Goal: Task Accomplishment & Management: Use online tool/utility

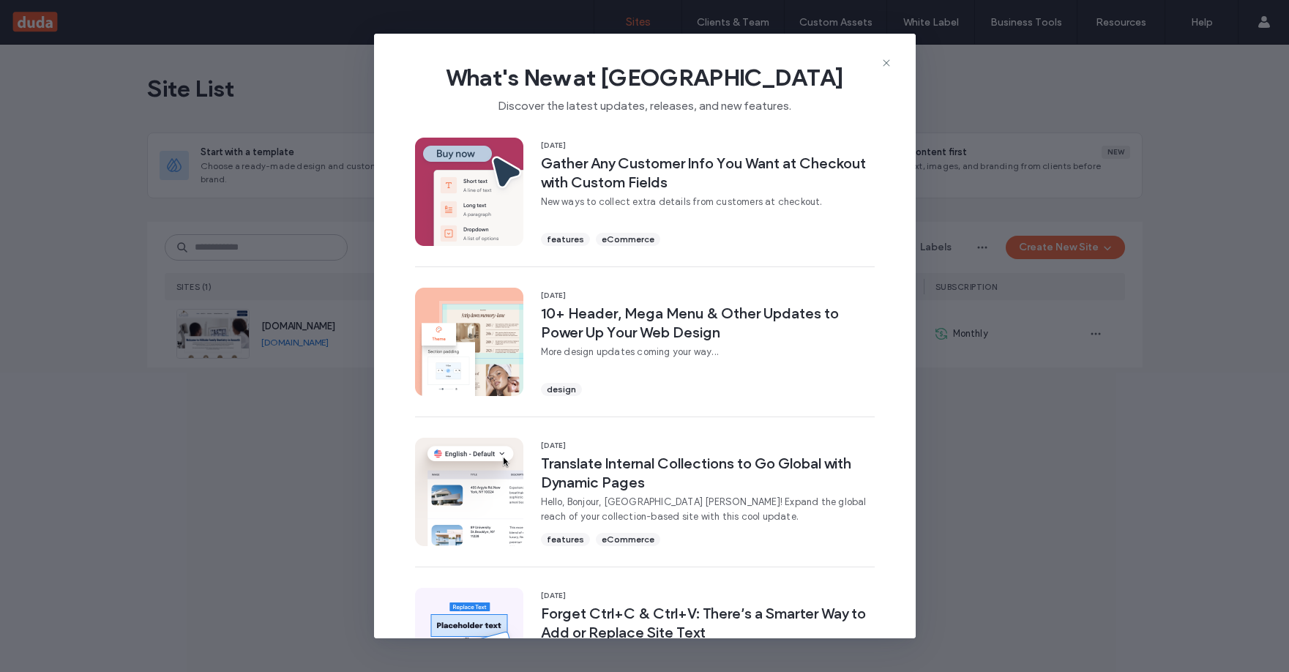
click at [887, 60] on icon at bounding box center [887, 63] width 12 height 12
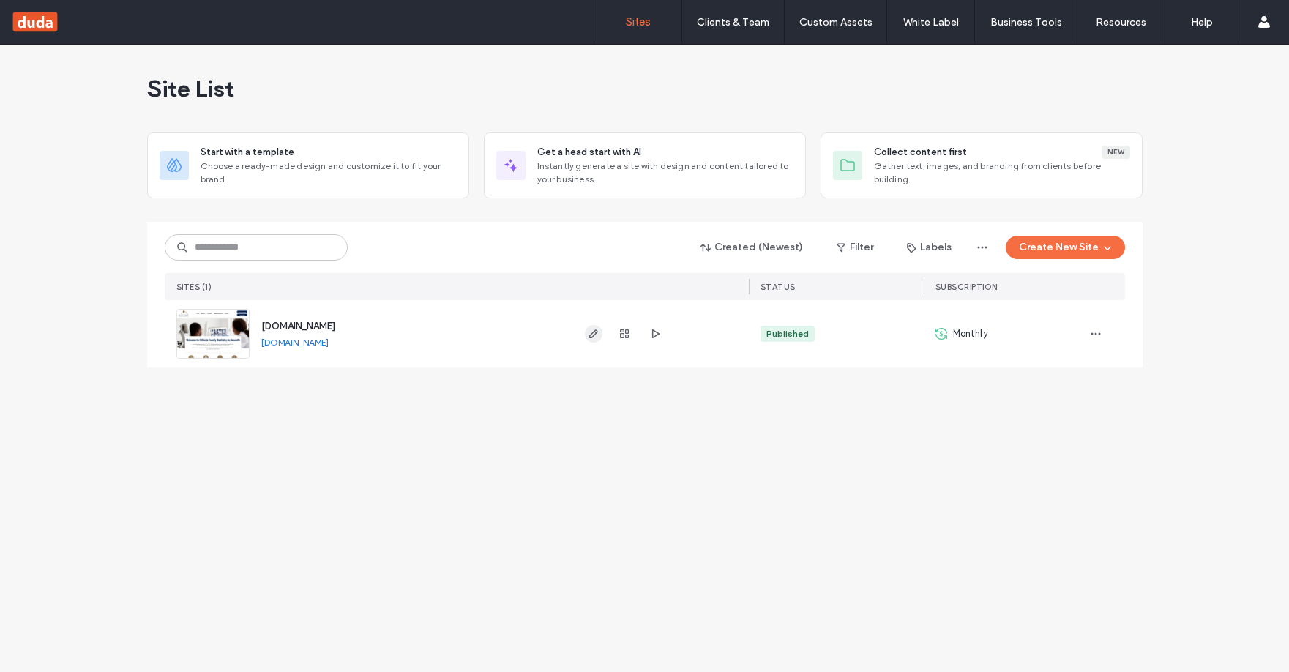
click at [589, 332] on icon "button" at bounding box center [594, 334] width 12 height 12
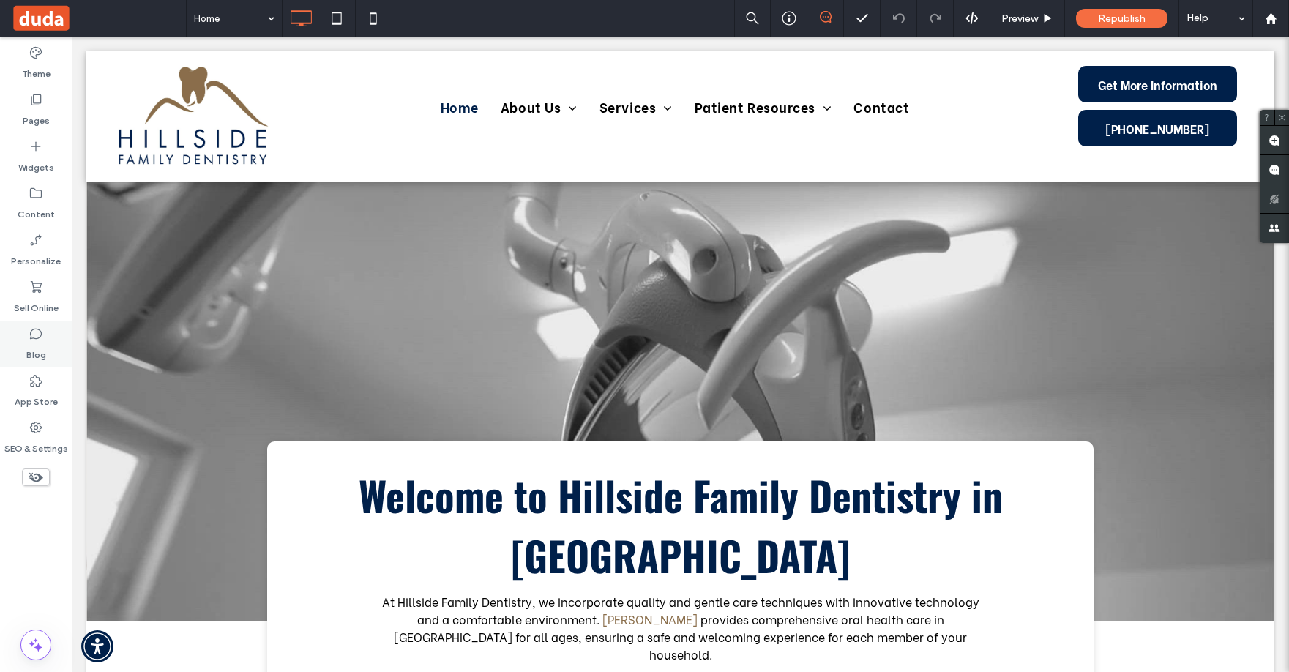
click at [34, 340] on icon at bounding box center [36, 334] width 15 height 15
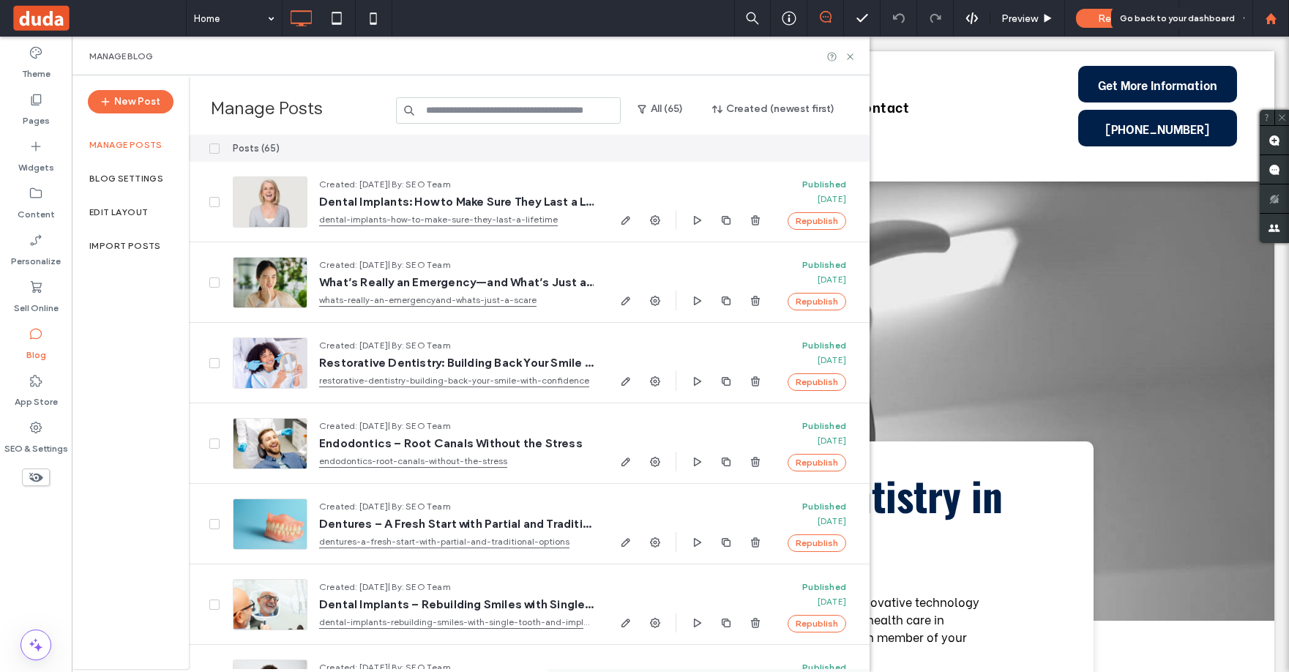
click at [1274, 18] on use at bounding box center [1270, 17] width 11 height 11
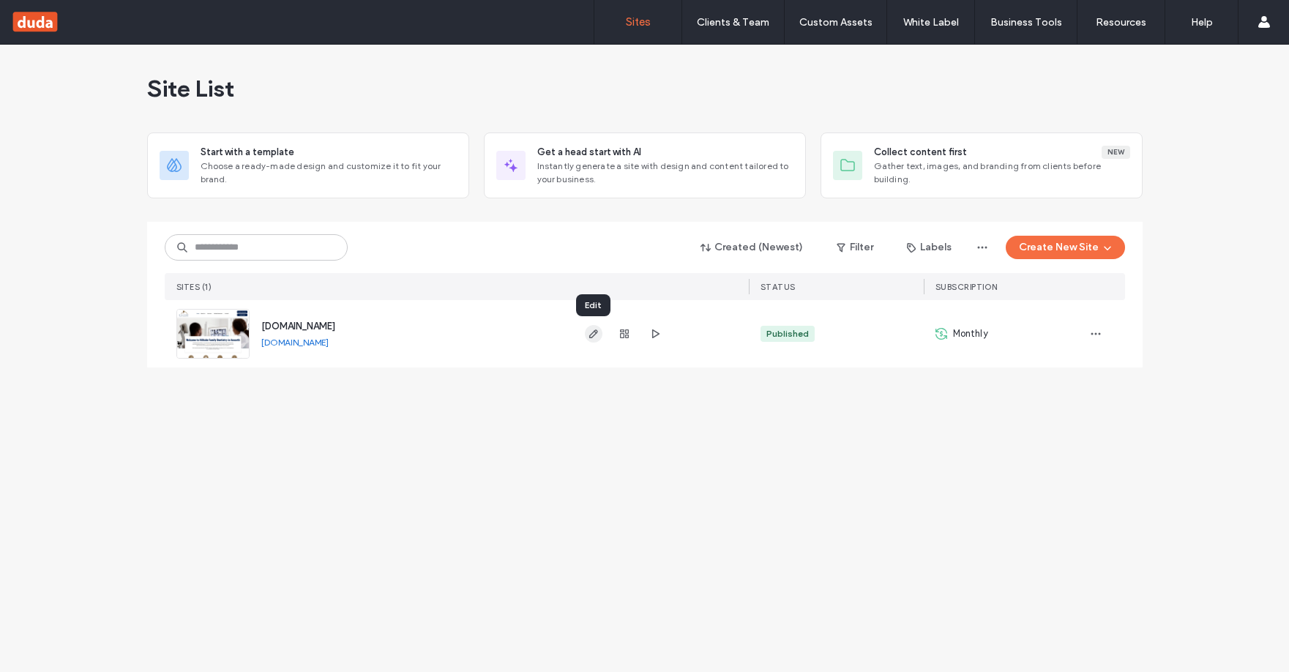
click at [589, 334] on icon "button" at bounding box center [594, 334] width 12 height 12
